Goal: Transaction & Acquisition: Purchase product/service

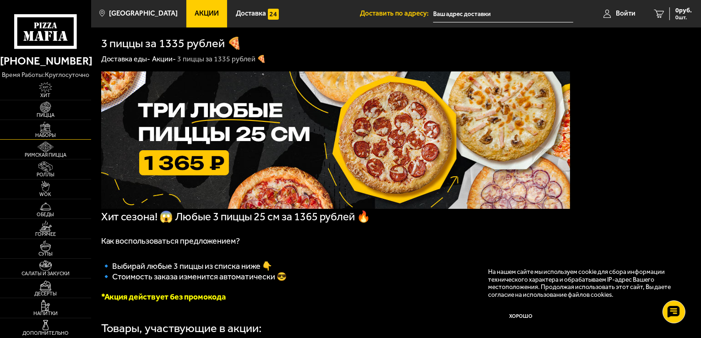
click at [54, 129] on img at bounding box center [46, 127] width 28 height 11
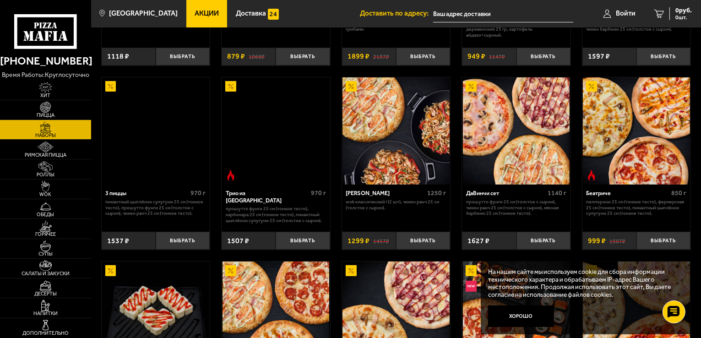
scroll to position [183, 0]
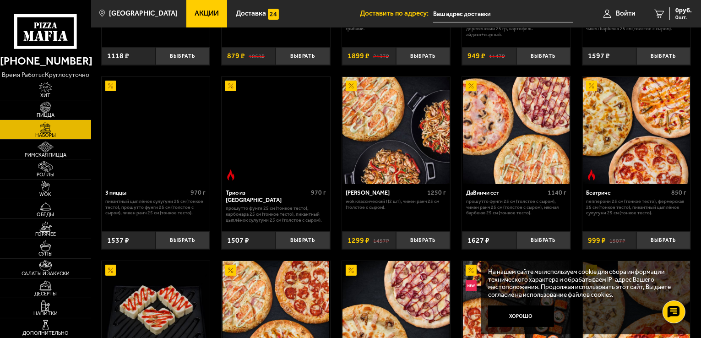
click at [166, 182] on img at bounding box center [155, 130] width 107 height 107
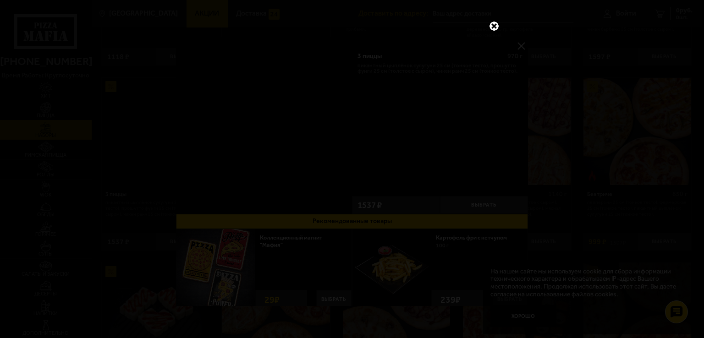
click at [495, 27] on link at bounding box center [494, 26] width 12 height 12
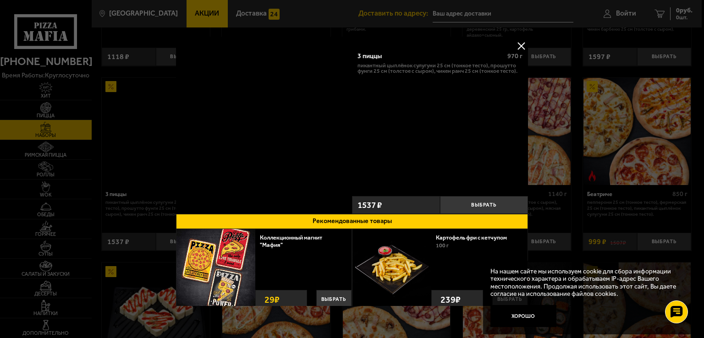
click at [520, 44] on button at bounding box center [521, 46] width 14 height 14
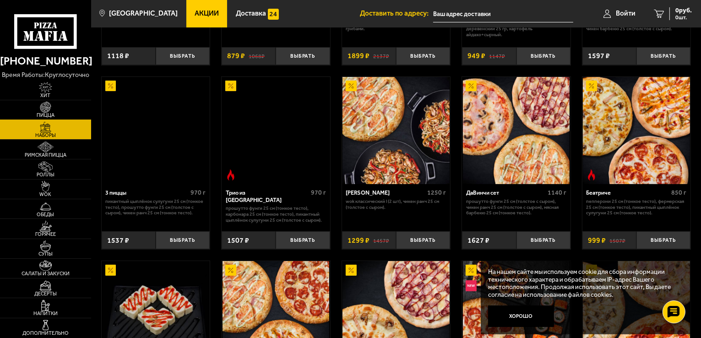
click at [56, 106] on img at bounding box center [46, 107] width 28 height 11
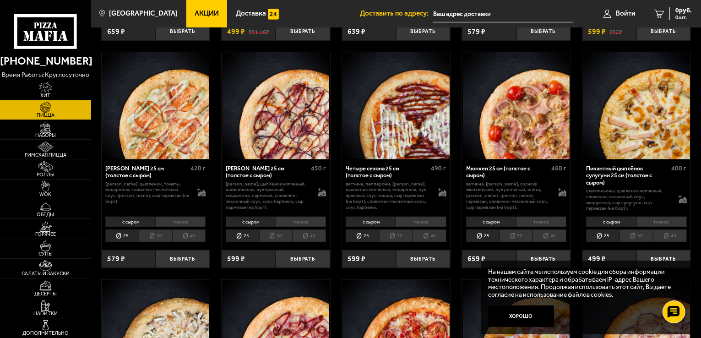
scroll to position [257, 0]
